Goal: Use online tool/utility: Utilize a website feature to perform a specific function

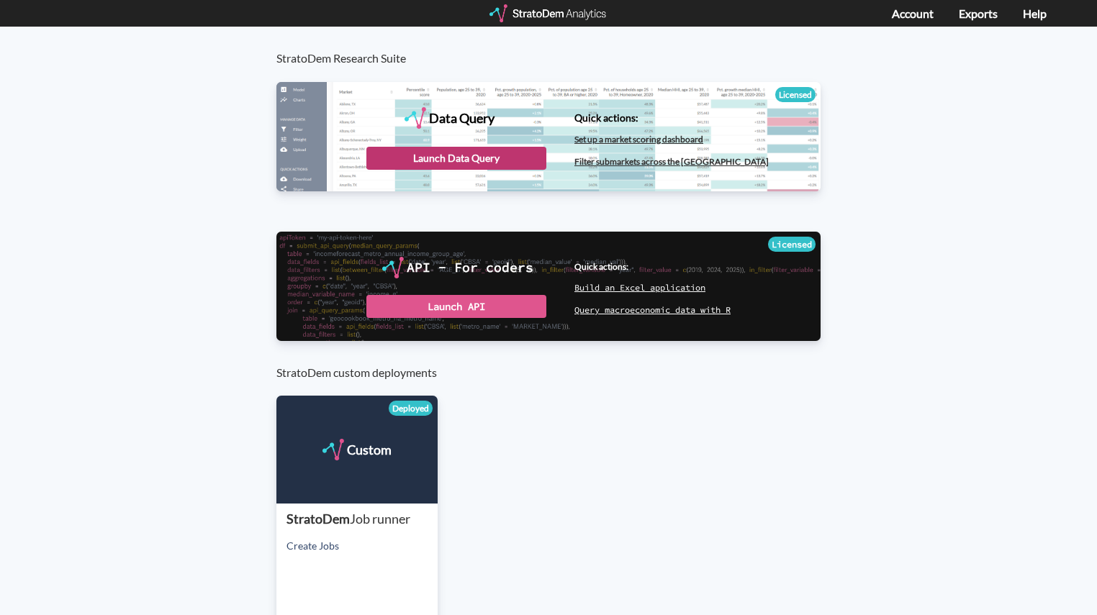
click at [475, 155] on div "Launch Data Query" at bounding box center [456, 158] width 180 height 23
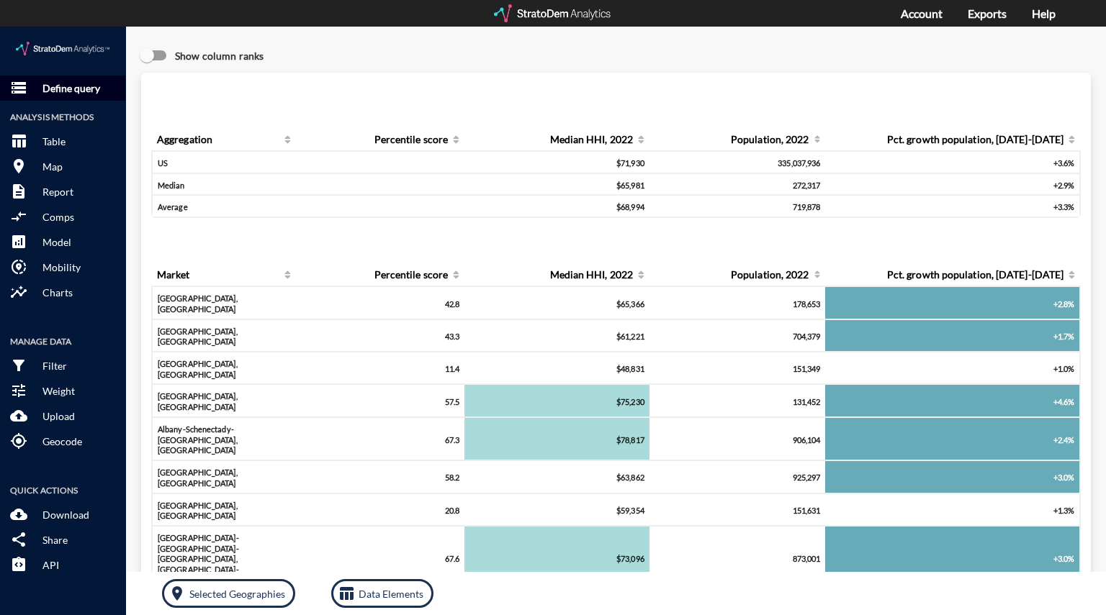
click button "storage Define query"
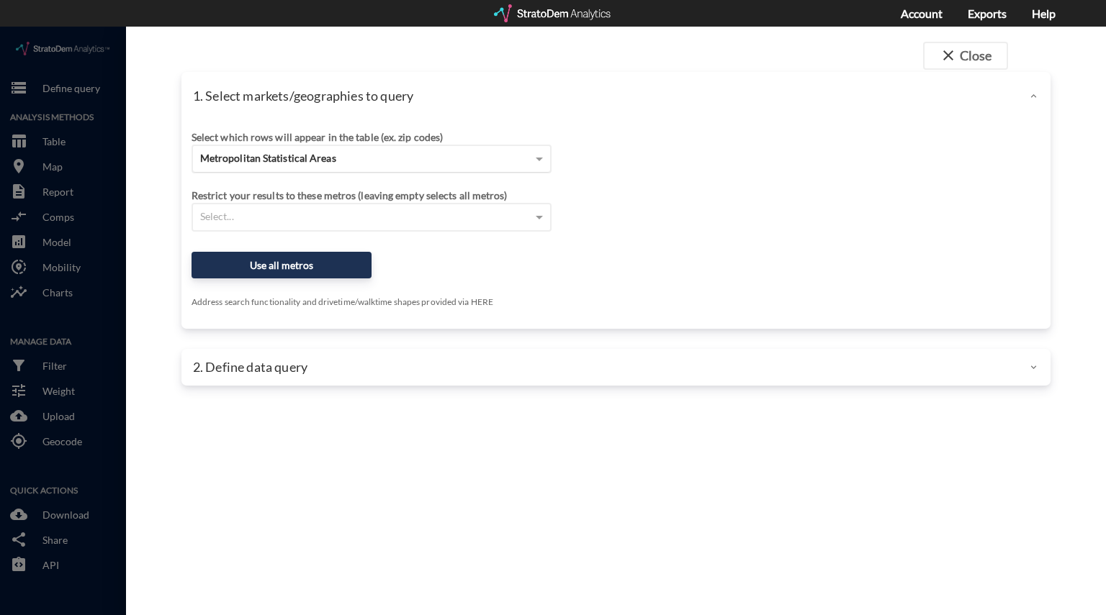
click span "Metropolitan Statistical Areas"
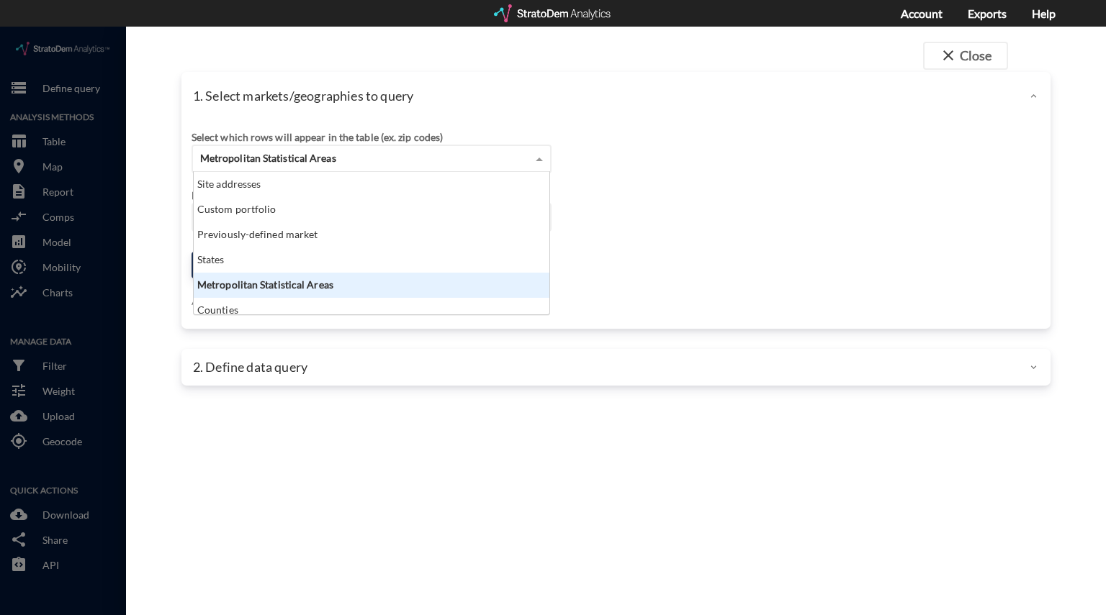
scroll to position [131, 347]
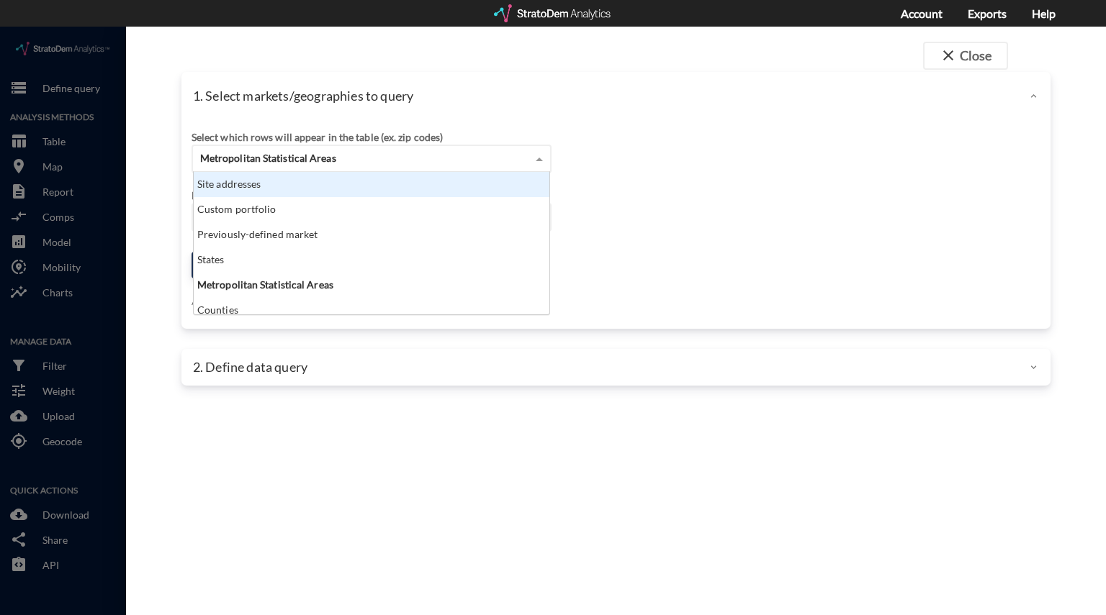
click div "Site addresses"
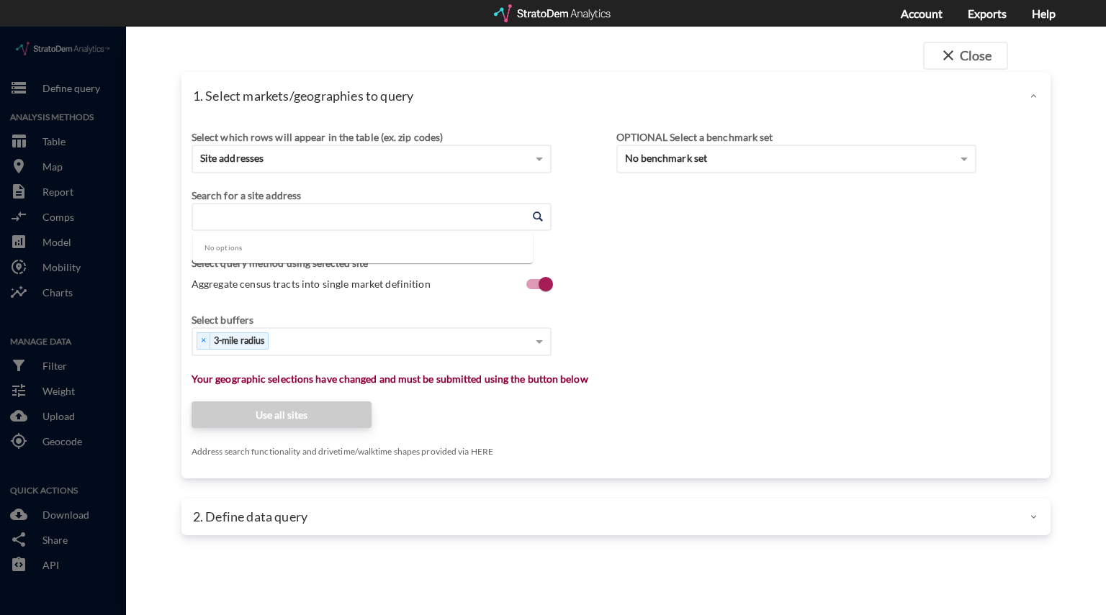
click input "Enter an address"
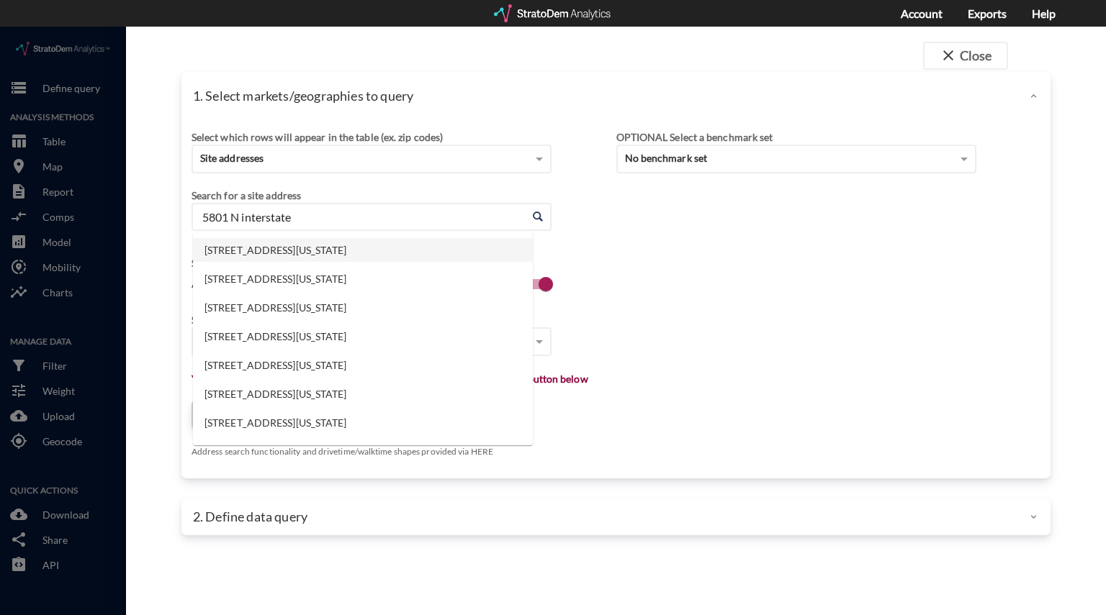
click li "[STREET_ADDRESS][US_STATE]"
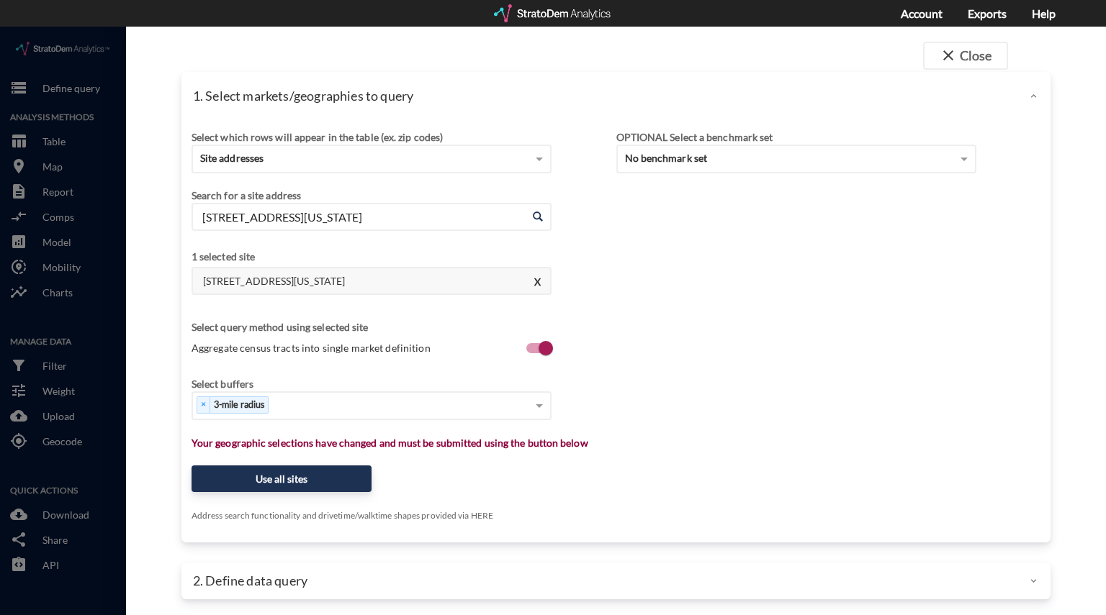
type input "[STREET_ADDRESS][US_STATE]"
type input "10"
type input "20"
type input "3"
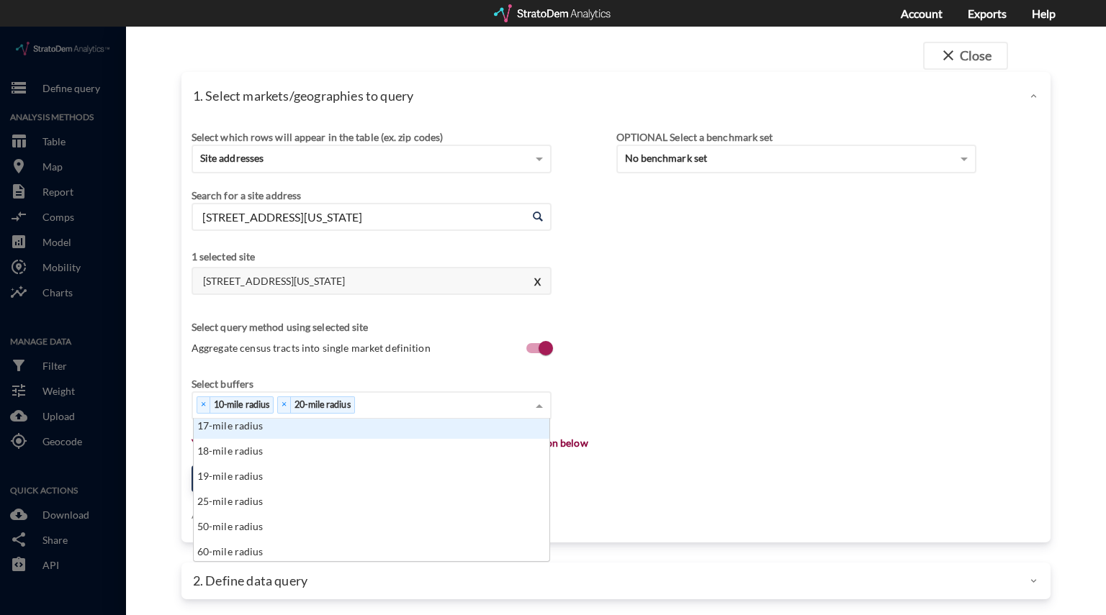
scroll to position [407, 0]
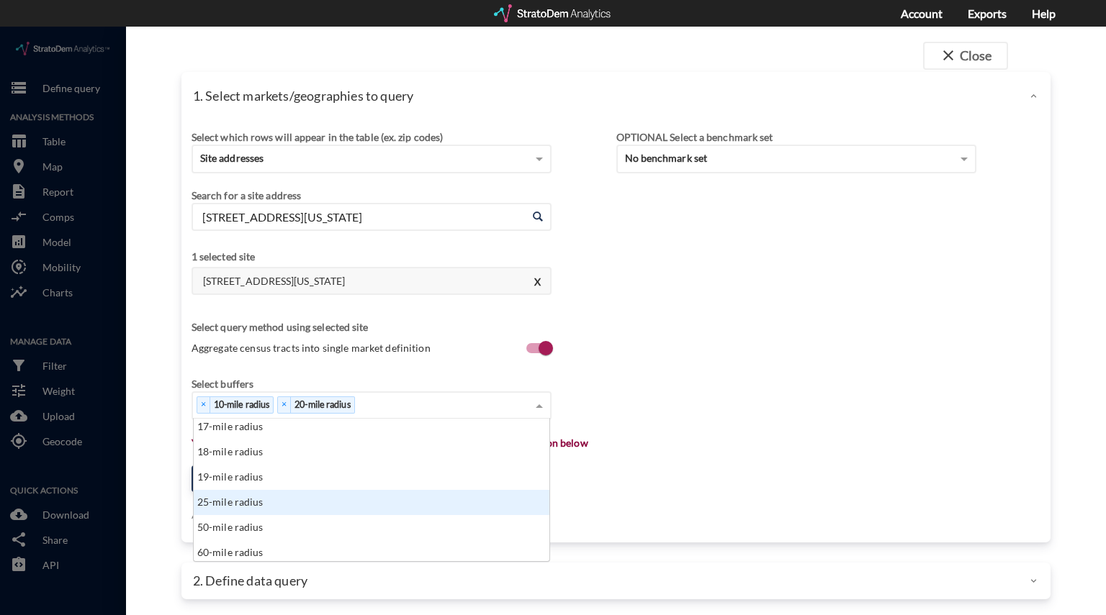
click div "25-mile radius"
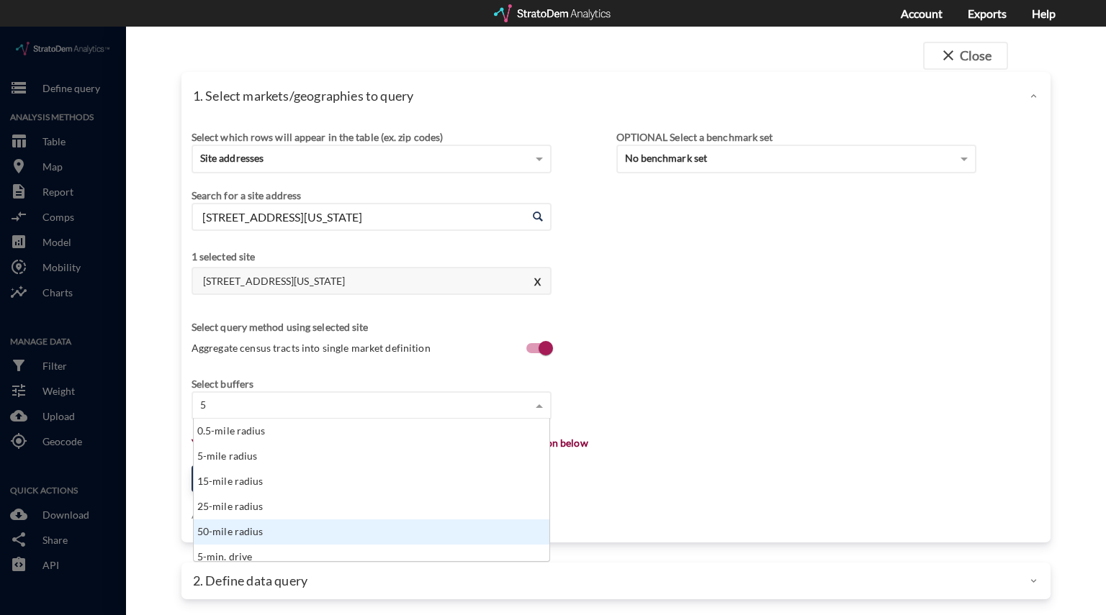
scroll to position [131, 347]
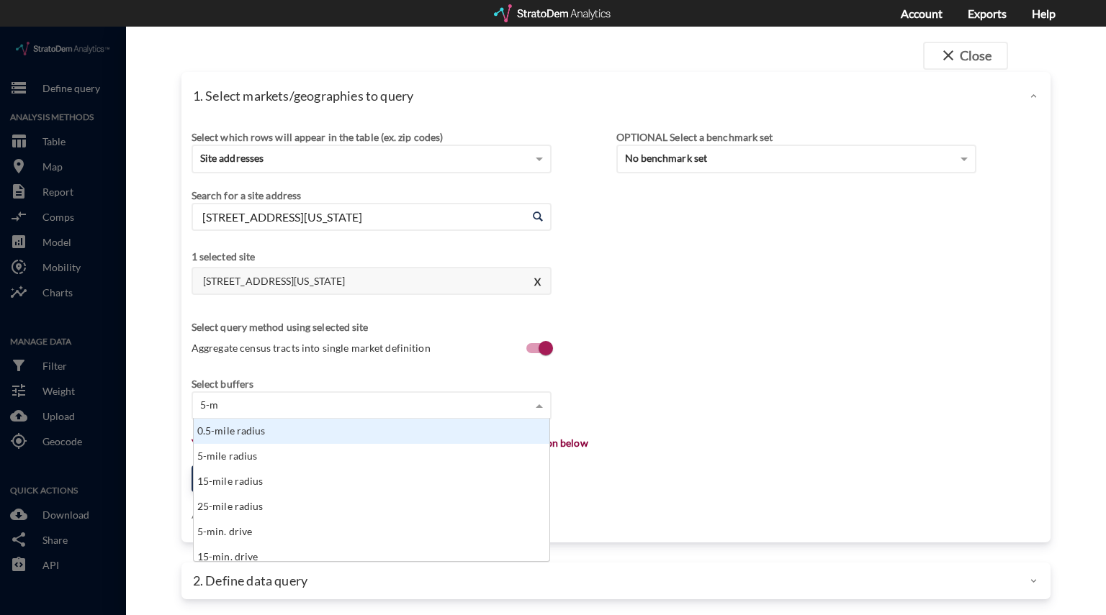
type input "5-mile"
type input "15"
type input "25"
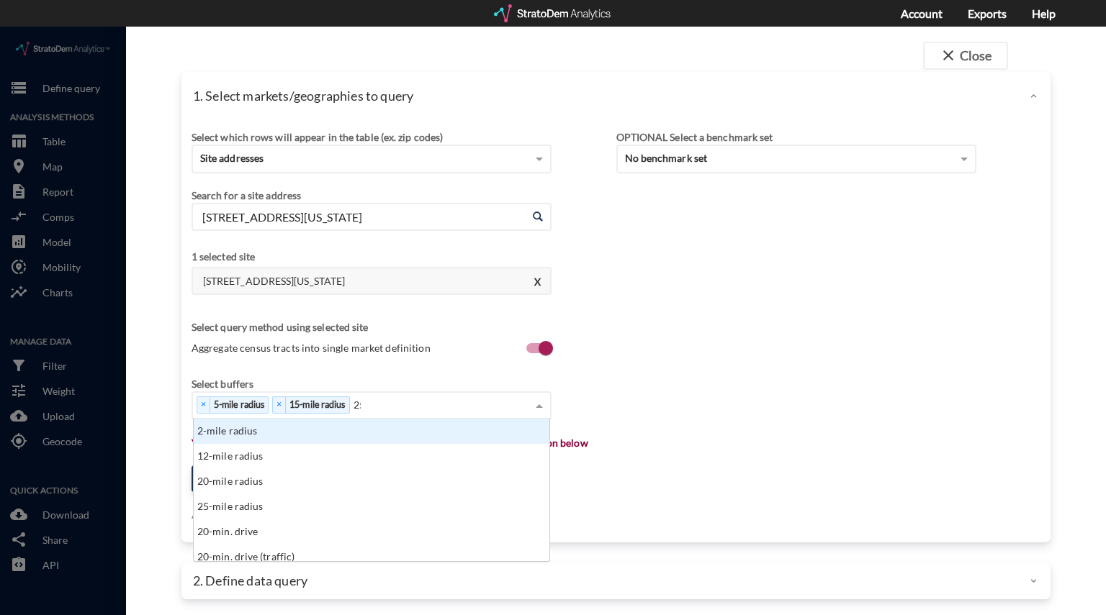
scroll to position [14, 347]
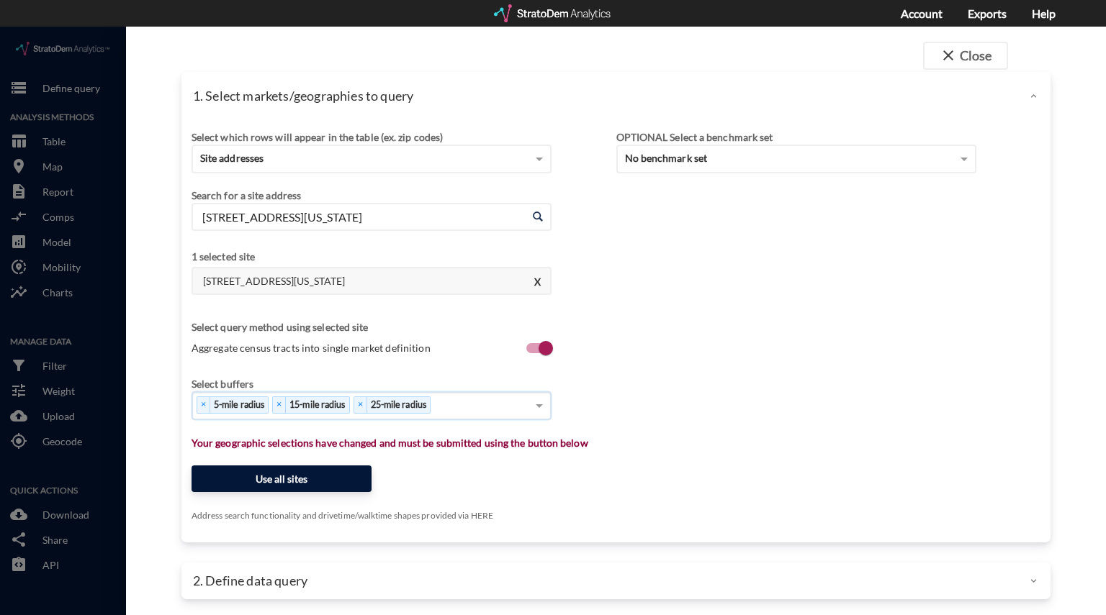
click button "Use all sites"
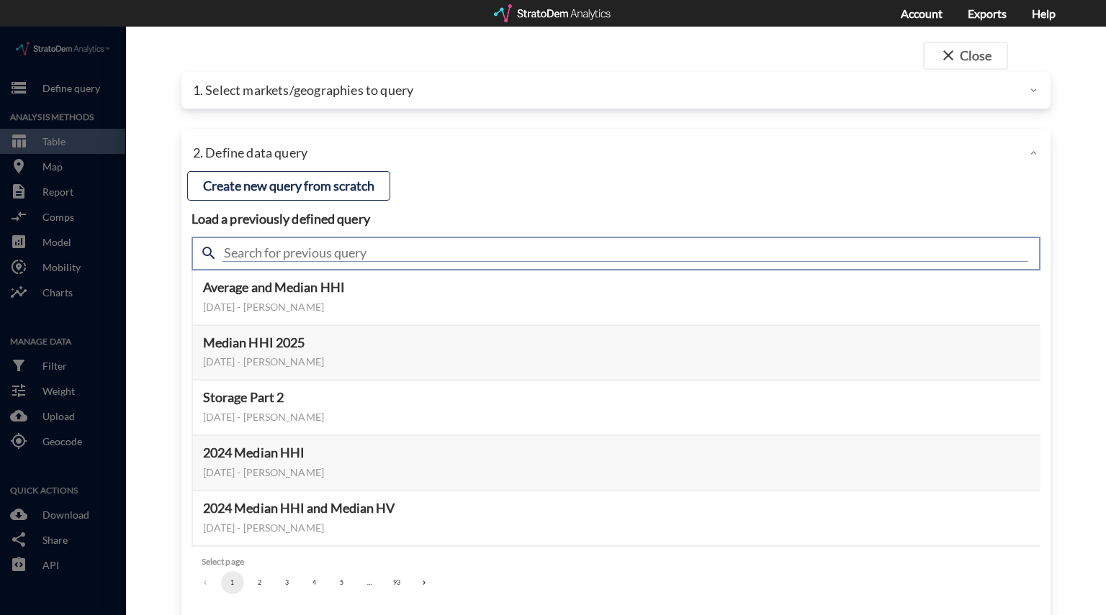
click input "text"
type input "industrial"
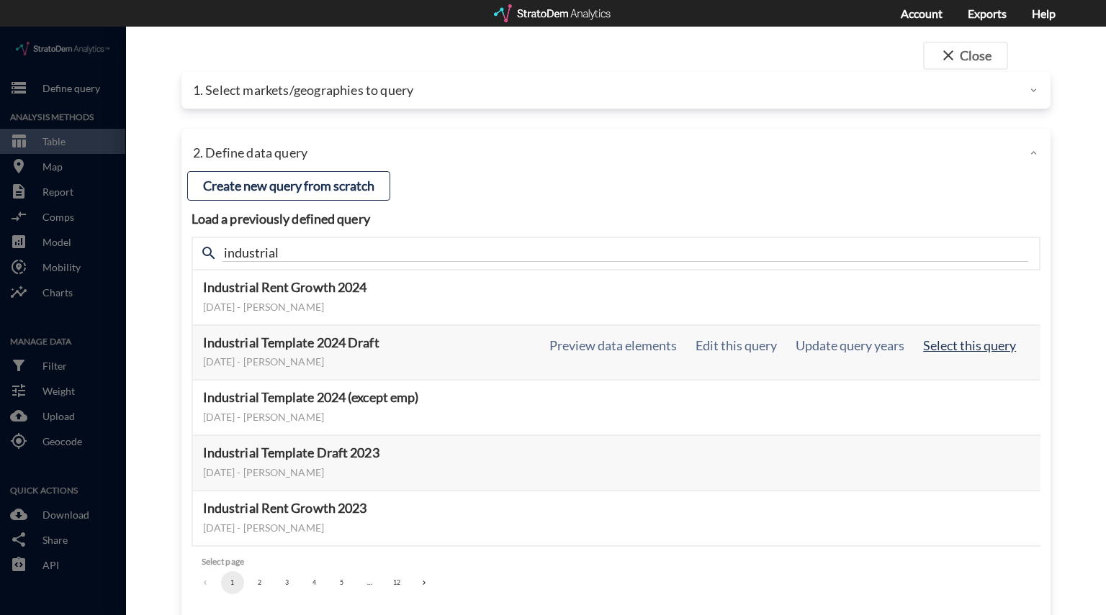
click button "Select this query"
